Goal: Information Seeking & Learning: Learn about a topic

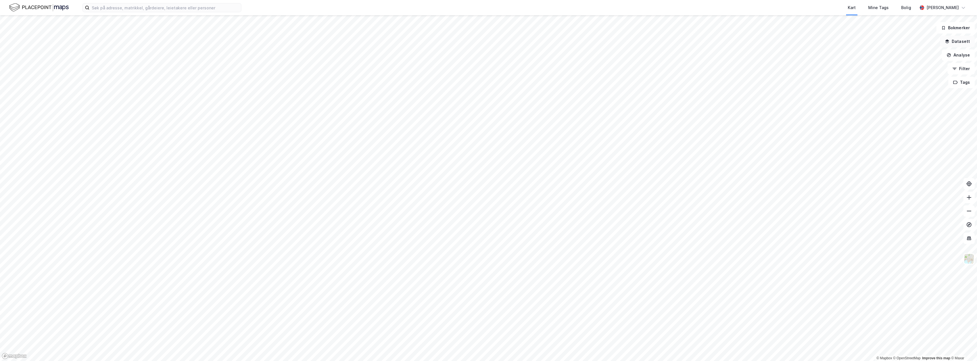
click at [953, 42] on button "Datasett" at bounding box center [957, 41] width 35 height 11
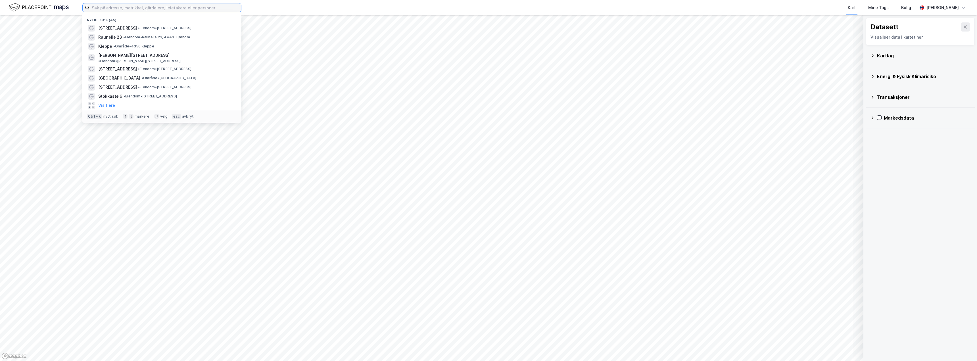
click at [193, 10] on input at bounding box center [165, 7] width 152 height 9
click at [158, 25] on div "[STREET_ADDRESS] • Eiendom • [STREET_ADDRESS]" at bounding box center [166, 28] width 137 height 7
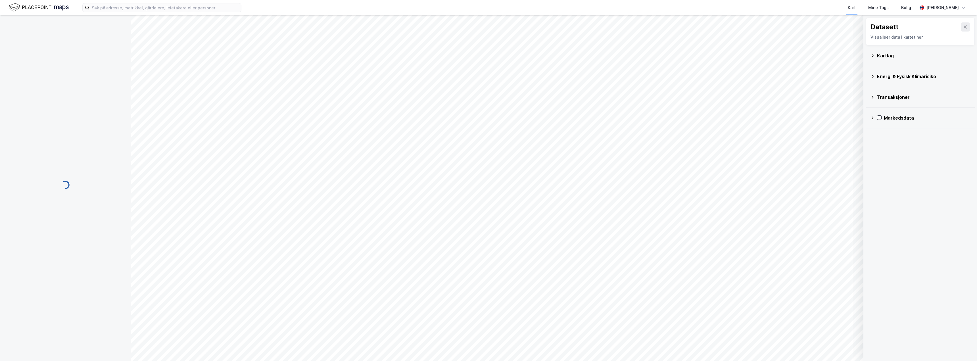
click at [880, 55] on div "Kartlag" at bounding box center [923, 55] width 93 height 7
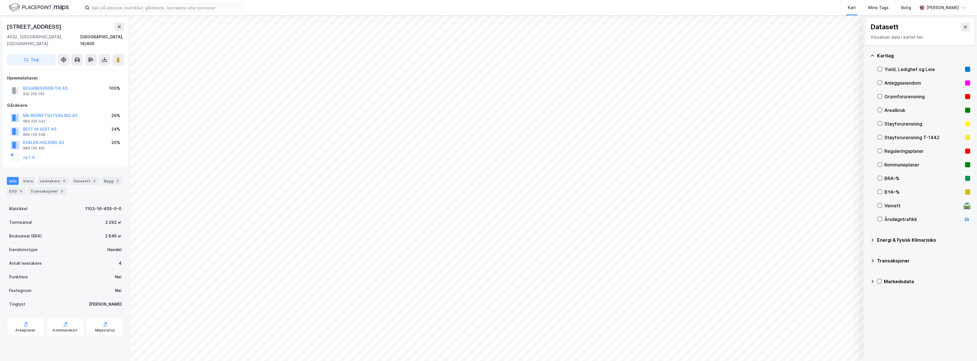
click at [921, 150] on div "Reguleringsplaner" at bounding box center [923, 151] width 78 height 7
click at [28, 177] on div "Eiere" at bounding box center [28, 181] width 14 height 8
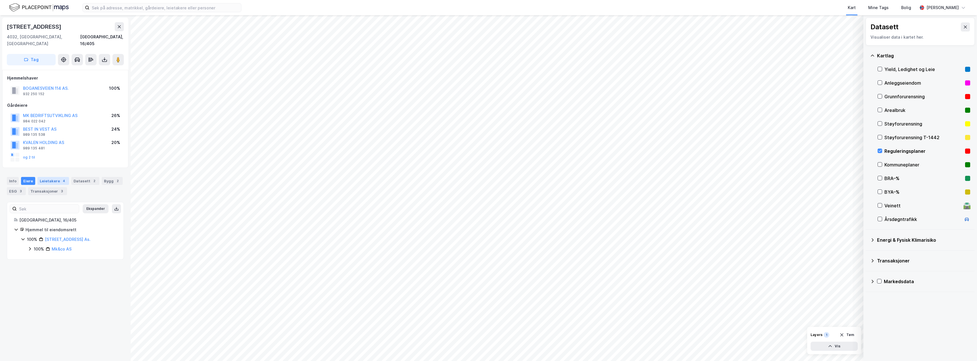
click at [46, 177] on div "Leietakere 4" at bounding box center [53, 181] width 32 height 8
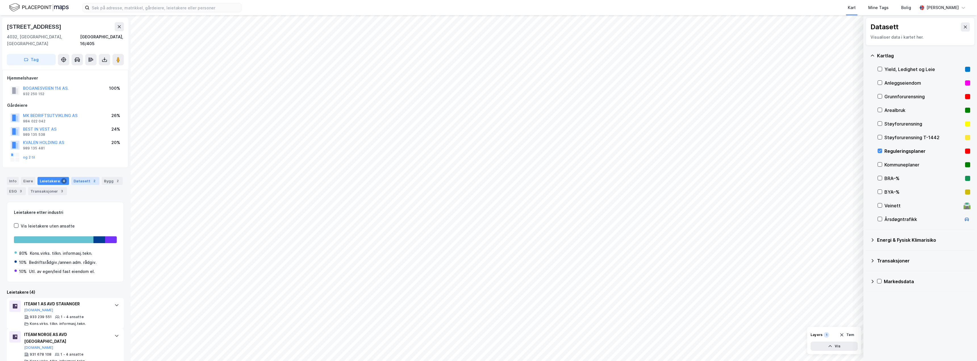
click at [82, 177] on div "Datasett 2" at bounding box center [85, 181] width 28 height 8
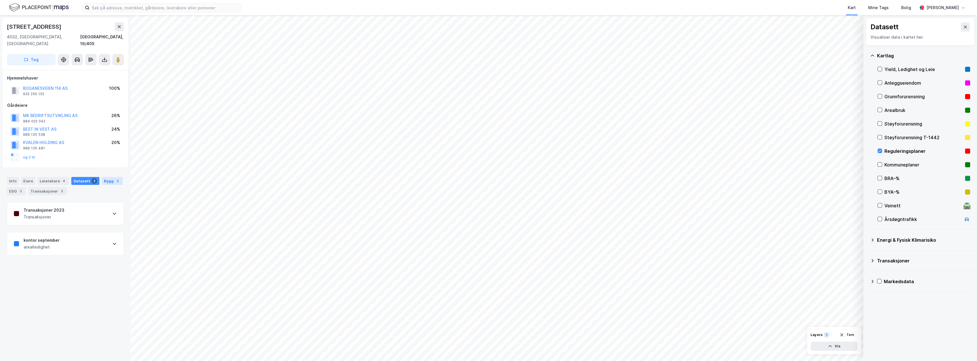
click at [106, 177] on div "Bygg 2" at bounding box center [112, 181] width 21 height 8
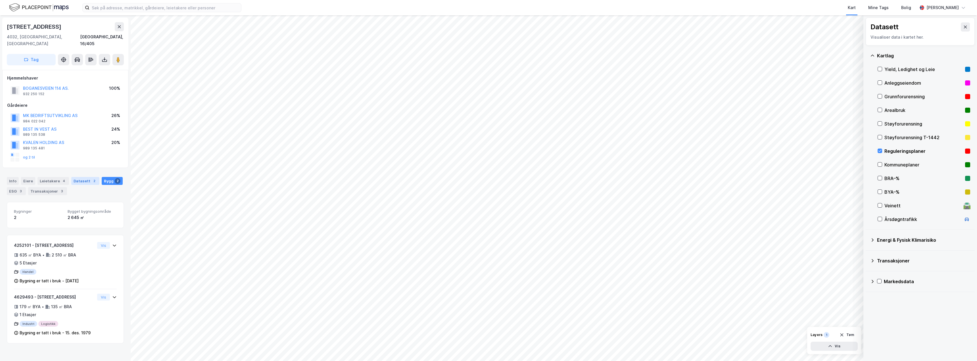
click at [81, 177] on div "Datasett 2" at bounding box center [85, 181] width 28 height 8
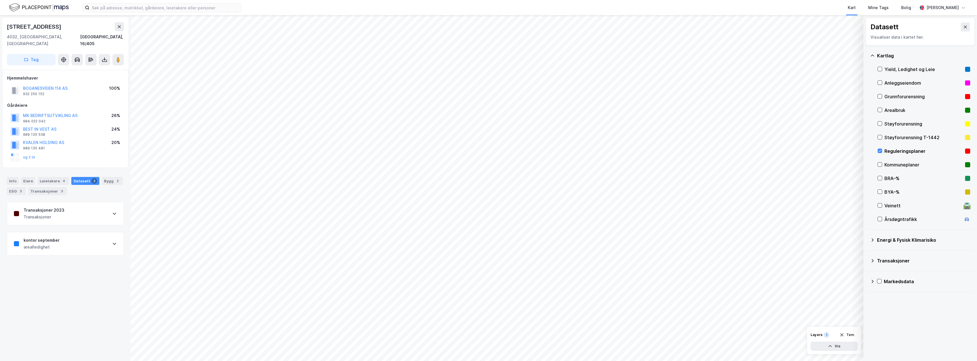
click at [84, 208] on div "Transaksjoner 2023 Transaksjoner" at bounding box center [65, 213] width 116 height 23
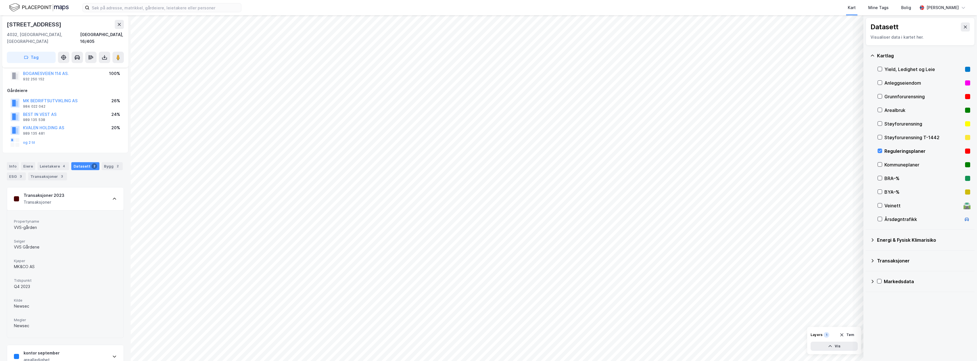
scroll to position [22, 0]
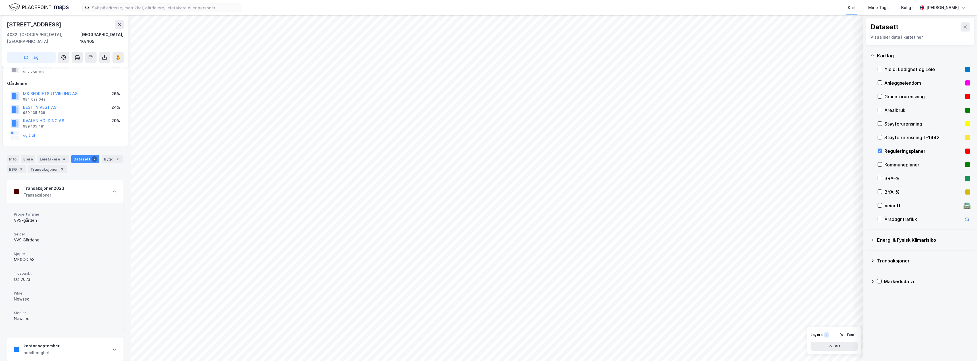
click at [82, 155] on div "Datasett 2" at bounding box center [85, 159] width 28 height 8
click at [91, 180] on div "Transaksjoner 2023 Transaksjoner" at bounding box center [65, 191] width 116 height 23
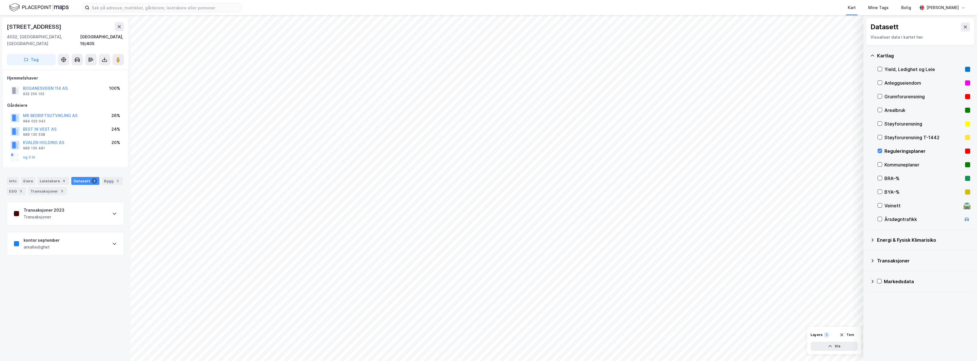
scroll to position [0, 0]
click at [64, 235] on div "kontor september arealledighet" at bounding box center [65, 243] width 116 height 23
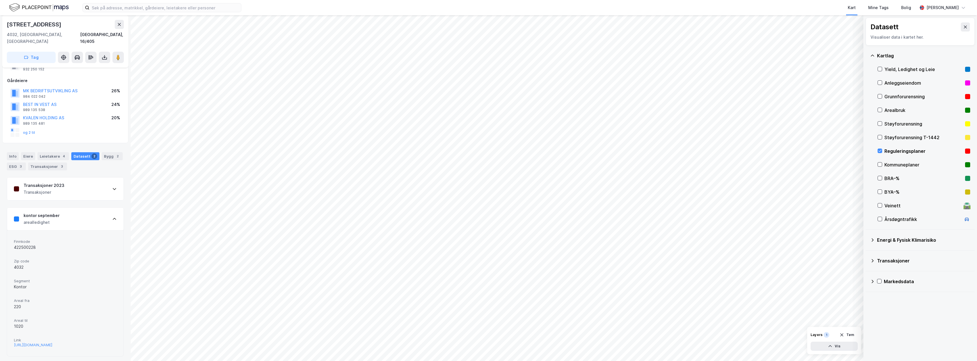
scroll to position [25, 0]
click at [61, 209] on div "kontor september arealledighet" at bounding box center [65, 218] width 116 height 23
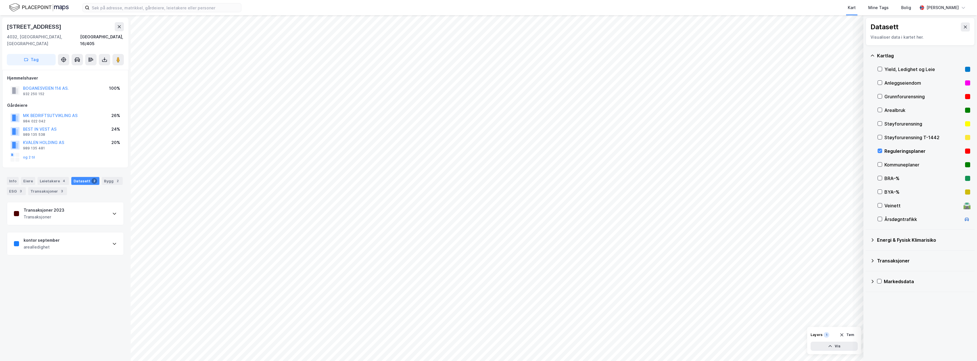
scroll to position [0, 0]
click at [62, 235] on div "kontor september arealledighet" at bounding box center [65, 243] width 116 height 23
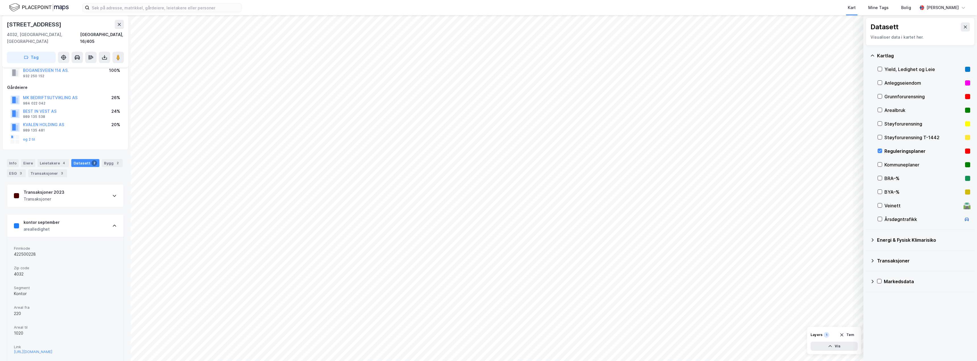
scroll to position [25, 0]
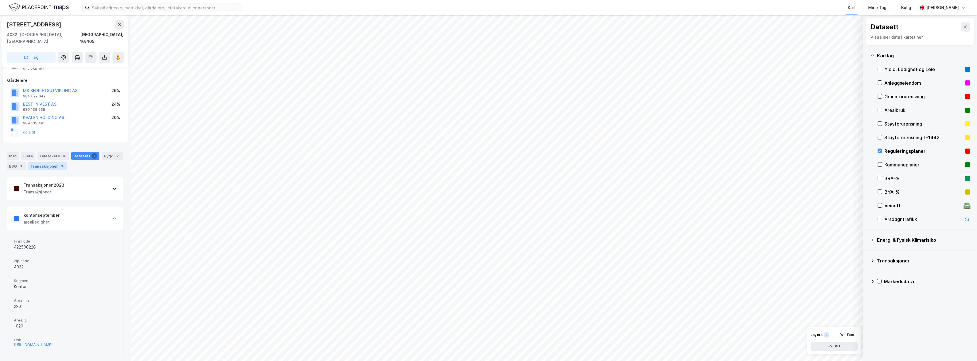
click at [49, 162] on div "Transaksjoner 3" at bounding box center [47, 166] width 39 height 8
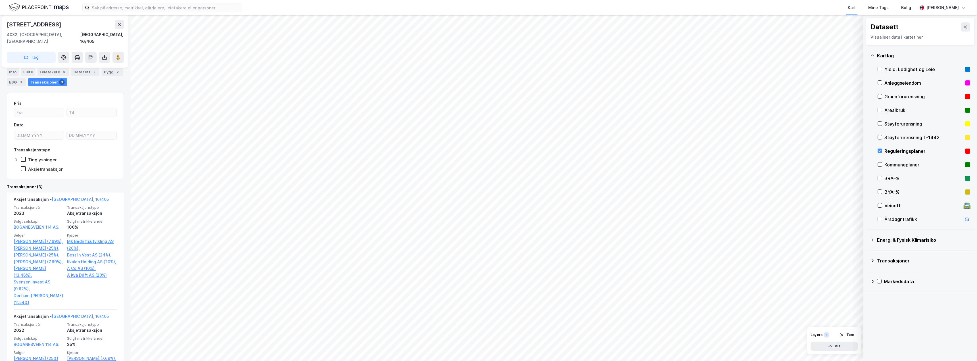
scroll to position [68, 0]
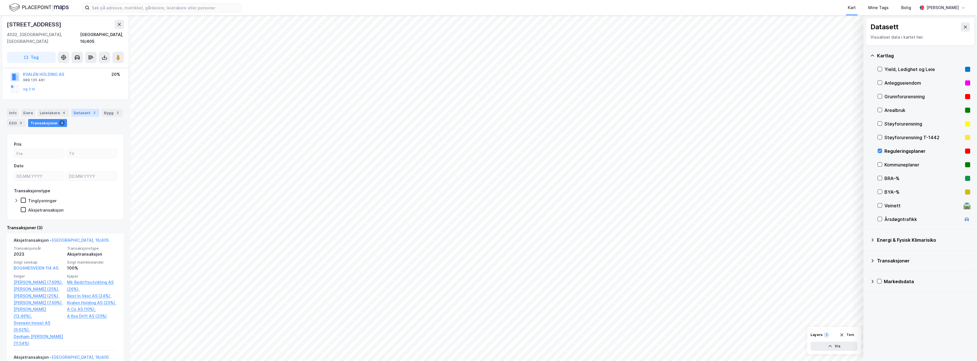
click at [82, 109] on div "Datasett 2" at bounding box center [85, 113] width 28 height 8
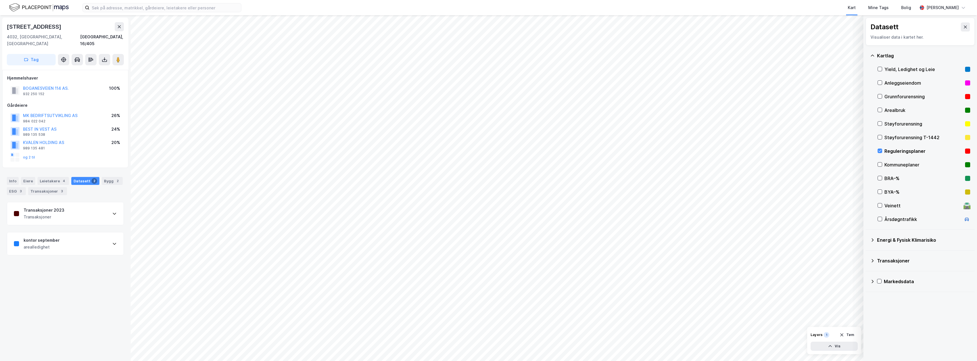
click at [910, 152] on div "Reguleringsplaner" at bounding box center [923, 151] width 78 height 7
click at [49, 187] on div "Transaksjoner 3" at bounding box center [47, 191] width 39 height 8
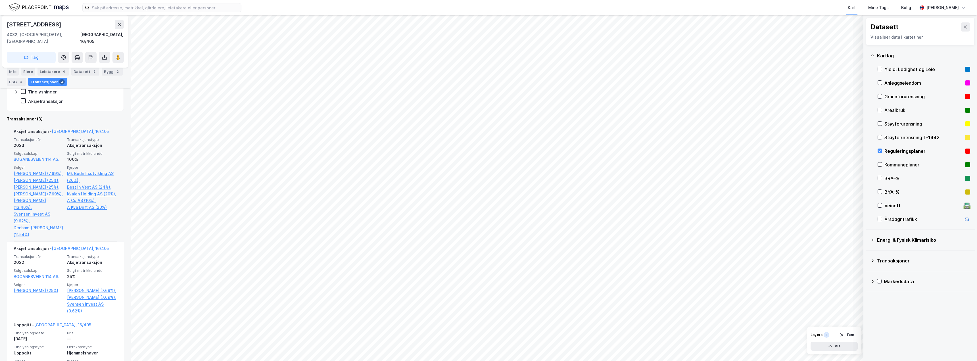
scroll to position [125, 0]
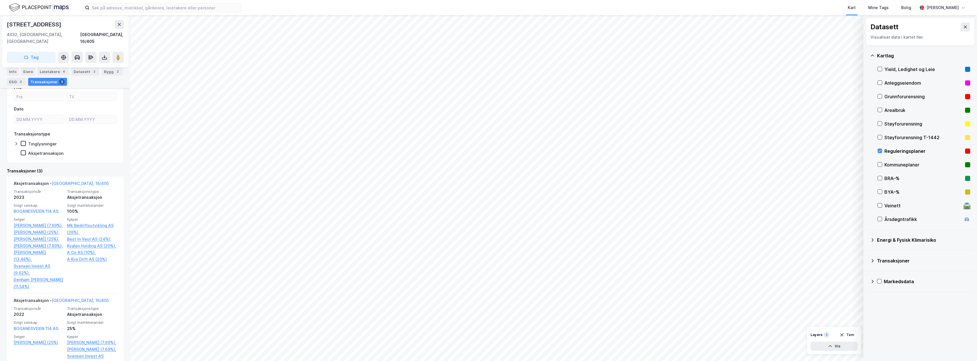
drag, startPoint x: 14, startPoint y: 72, endPoint x: 27, endPoint y: 76, distance: 13.0
click at [14, 72] on div "Info" at bounding box center [13, 72] width 12 height 8
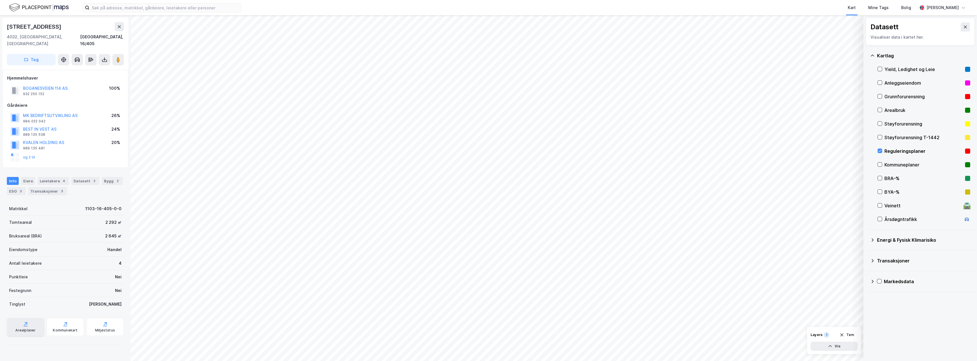
click at [31, 321] on div "Arealplaner" at bounding box center [25, 327] width 37 height 18
click at [894, 163] on div "Kommuneplaner" at bounding box center [923, 164] width 78 height 7
click at [896, 152] on div "Reguleringsplaner" at bounding box center [923, 151] width 78 height 7
click at [903, 165] on div "Kommuneplaner" at bounding box center [923, 164] width 78 height 7
click at [903, 152] on div "Reguleringsplaner" at bounding box center [923, 151] width 78 height 7
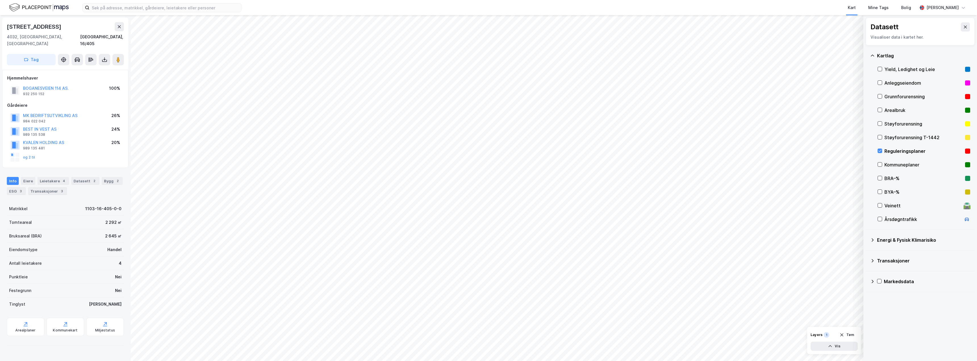
click at [895, 192] on div "BYA–%" at bounding box center [923, 192] width 78 height 7
click at [890, 190] on div "BYA–%" at bounding box center [923, 192] width 78 height 7
click at [891, 178] on div "BRA–%" at bounding box center [923, 178] width 78 height 7
click at [890, 206] on div "Veinett" at bounding box center [922, 205] width 77 height 7
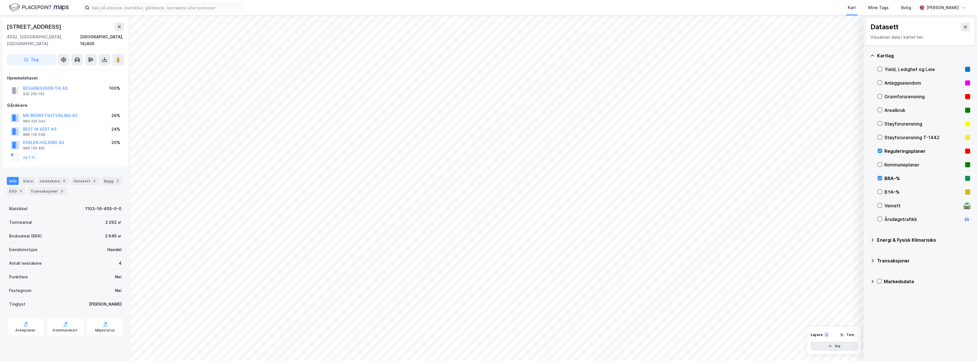
click at [892, 218] on div "Årsdøgntrafikk" at bounding box center [922, 219] width 77 height 7
click at [888, 180] on div "BRA–%" at bounding box center [923, 178] width 78 height 7
click at [894, 151] on div "Reguleringsplaner" at bounding box center [923, 151] width 78 height 7
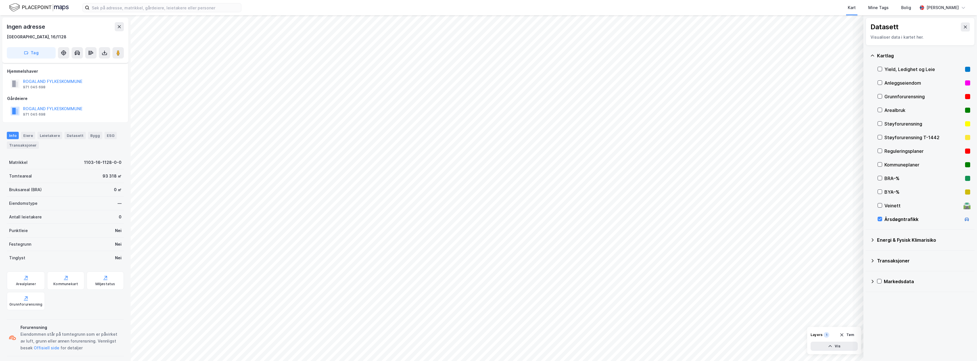
scroll to position [4, 0]
click at [895, 165] on div "Kommuneplaner" at bounding box center [923, 164] width 78 height 7
click at [894, 221] on div "Årsdøgntrafikk" at bounding box center [922, 219] width 77 height 7
click at [906, 149] on div "Reguleringsplaner" at bounding box center [923, 151] width 78 height 7
click at [906, 164] on div "Kommuneplaner" at bounding box center [923, 164] width 78 height 7
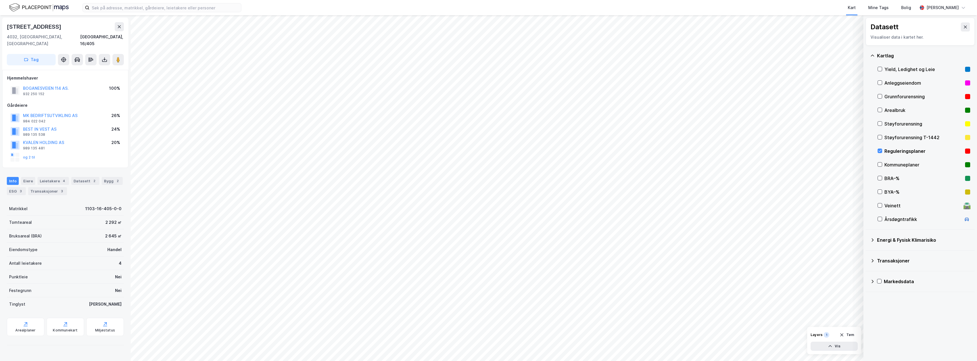
click at [903, 110] on div "Arealbruk" at bounding box center [923, 110] width 78 height 7
click at [874, 240] on icon at bounding box center [872, 240] width 5 height 5
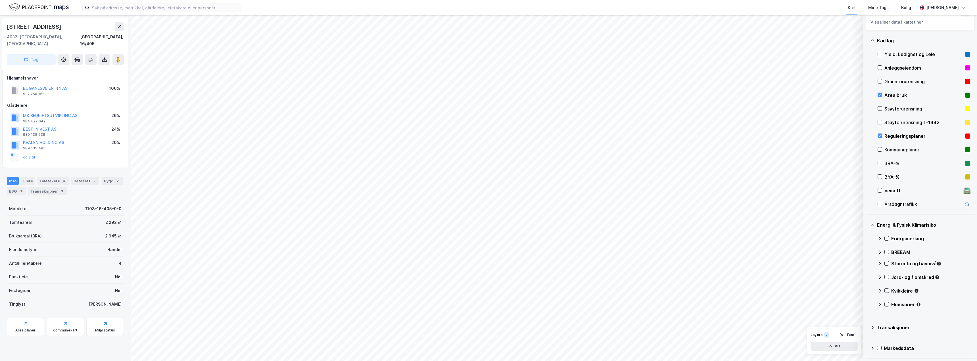
click at [895, 237] on div "Energimerking" at bounding box center [930, 238] width 79 height 7
click at [910, 280] on div "Energikarakter C" at bounding box center [926, 279] width 69 height 7
click at [912, 320] on div "Energikarakter F" at bounding box center [926, 320] width 69 height 7
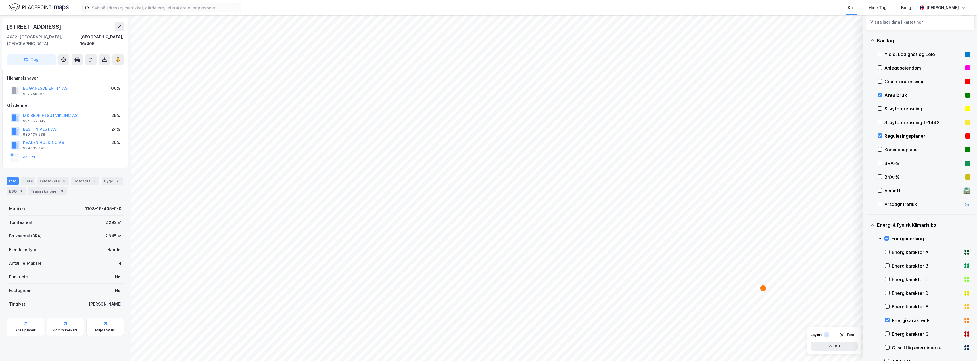
click at [912, 319] on div "Energikarakter F" at bounding box center [926, 320] width 69 height 7
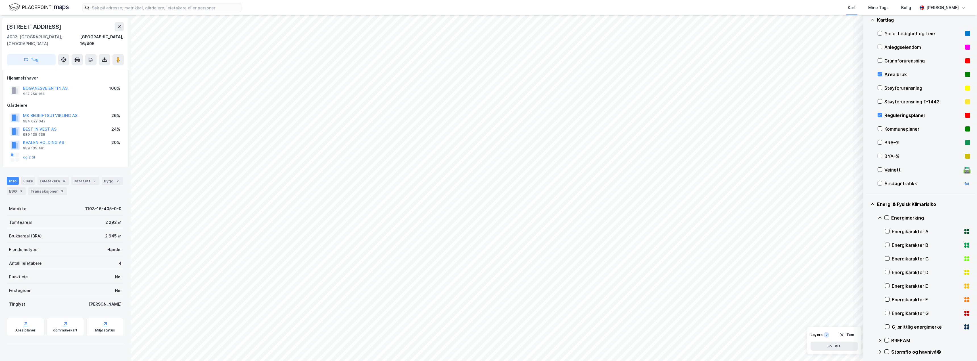
scroll to position [43, 0]
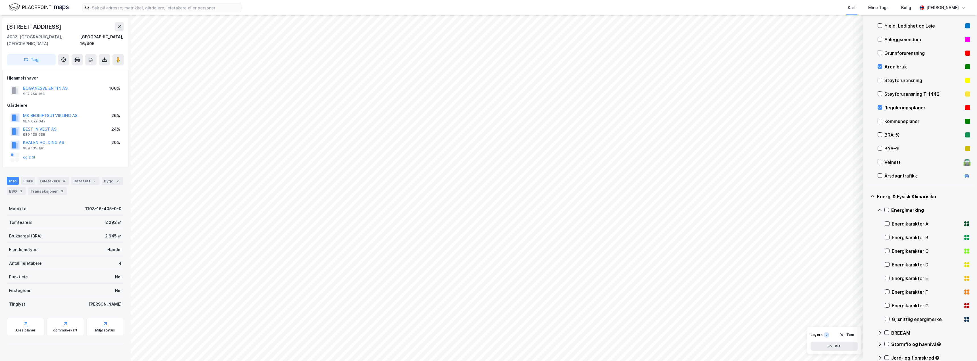
click at [905, 318] on div "Gj.snittlig energimerke" at bounding box center [926, 319] width 69 height 7
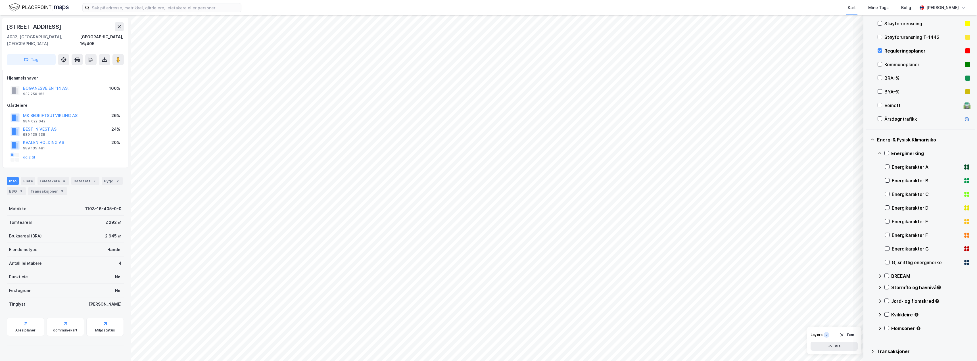
scroll to position [124, 0]
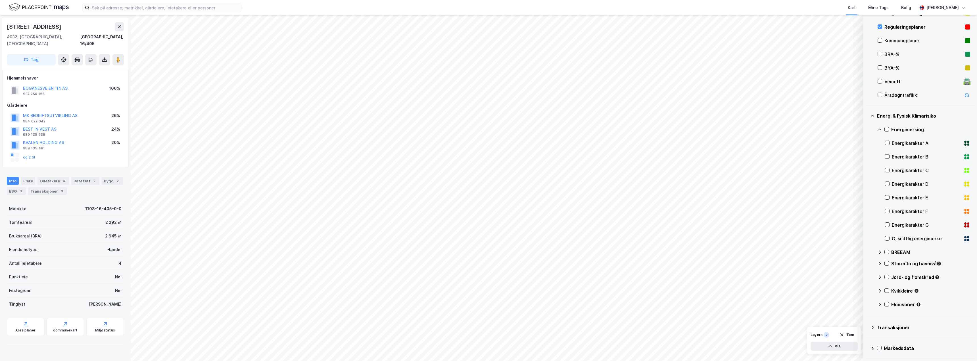
click at [902, 304] on div "Flomsoner" at bounding box center [930, 304] width 79 height 7
click at [903, 304] on div "Flomsoner" at bounding box center [930, 304] width 79 height 7
click at [887, 303] on icon at bounding box center [886, 304] width 4 height 4
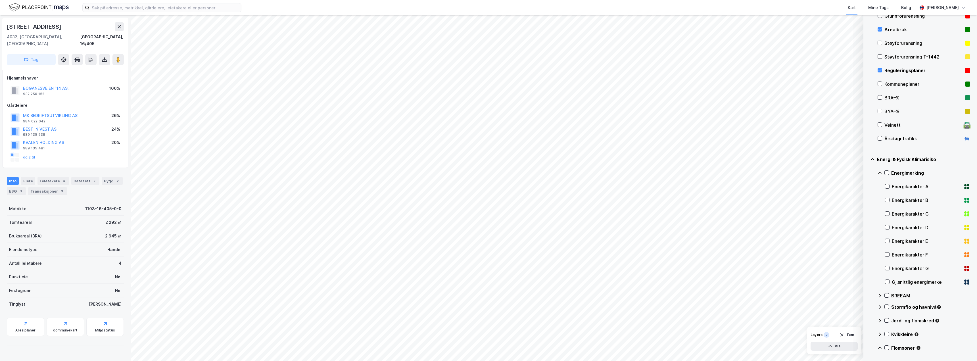
scroll to position [67, 0]
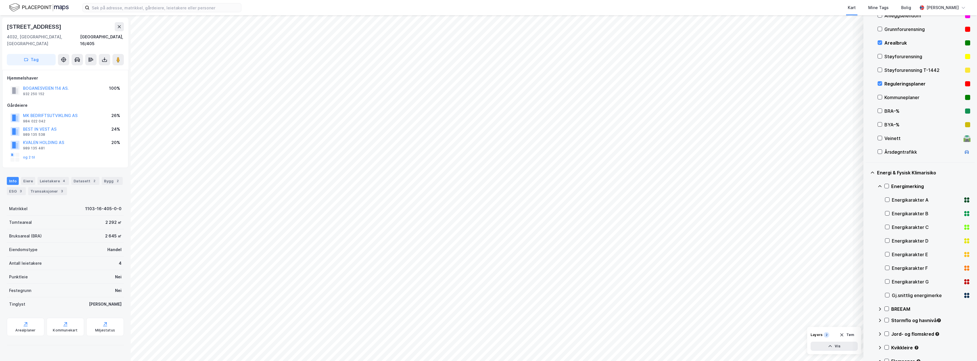
click at [871, 172] on icon at bounding box center [872, 172] width 5 height 5
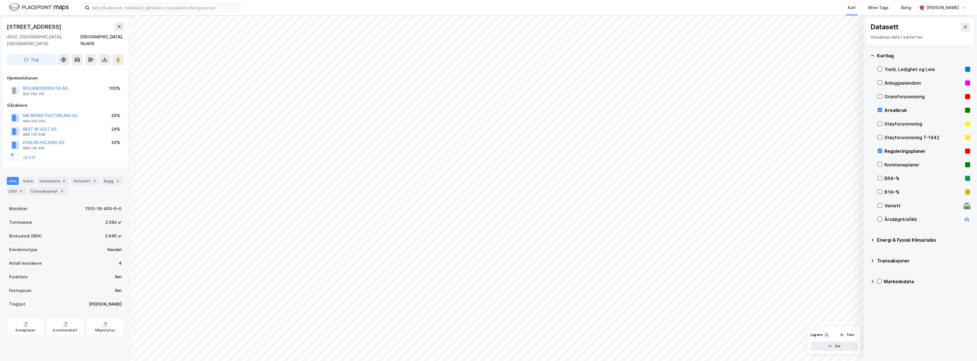
click at [908, 84] on div "Anleggseiendom" at bounding box center [923, 83] width 78 height 7
click at [908, 83] on div "Anleggseiendom" at bounding box center [923, 83] width 78 height 7
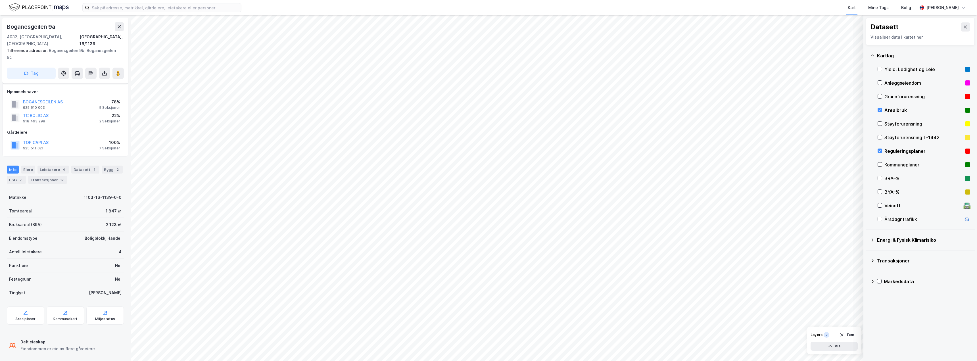
scroll to position [4, 0]
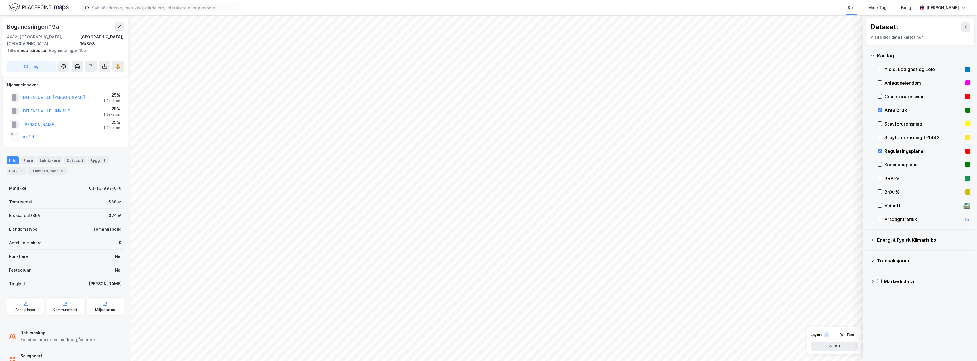
scroll to position [4, 0]
click at [882, 150] on div at bounding box center [879, 151] width 5 height 5
click at [879, 110] on icon at bounding box center [880, 110] width 4 height 4
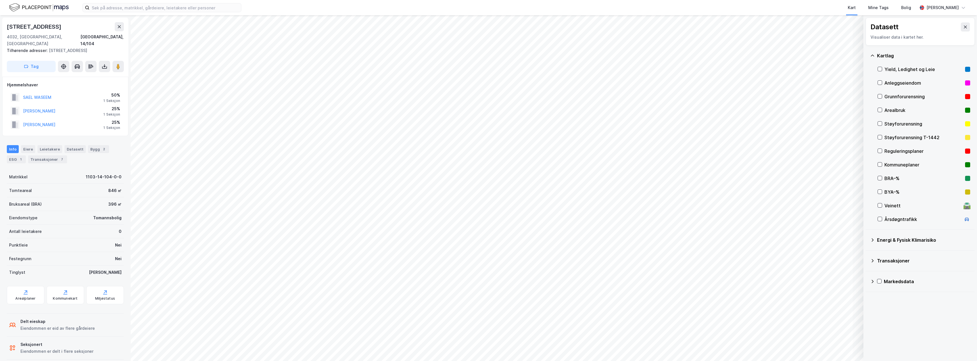
scroll to position [1, 0]
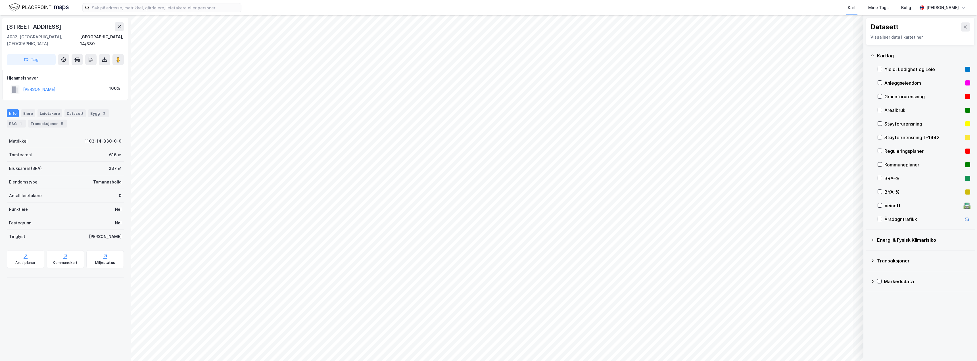
click at [892, 38] on div "Visualiser data i kartet her." at bounding box center [919, 37] width 99 height 7
click at [958, 7] on div "[PERSON_NAME]" at bounding box center [942, 7] width 32 height 7
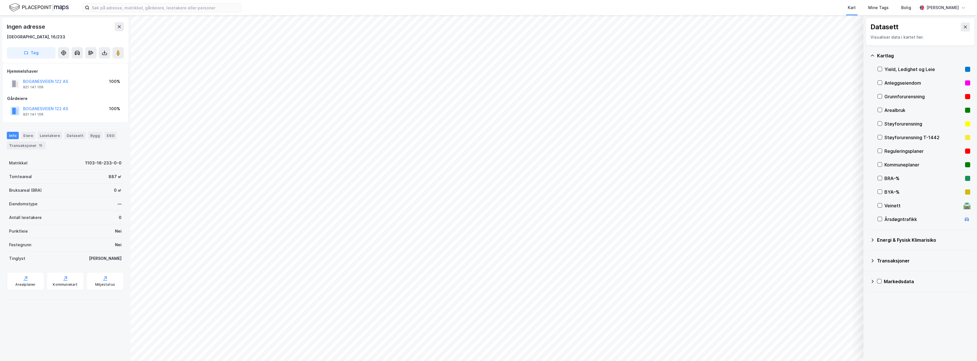
click at [904, 150] on div "Reguleringsplaner" at bounding box center [923, 151] width 78 height 7
click at [25, 282] on div "Arealplaner" at bounding box center [26, 283] width 20 height 5
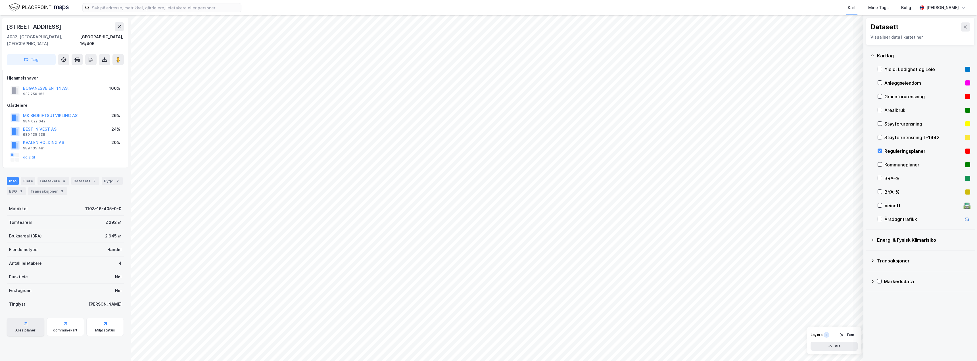
click at [30, 328] on div "Arealplaner" at bounding box center [25, 330] width 20 height 5
